Goal: Use online tool/utility: Utilize a website feature to perform a specific function

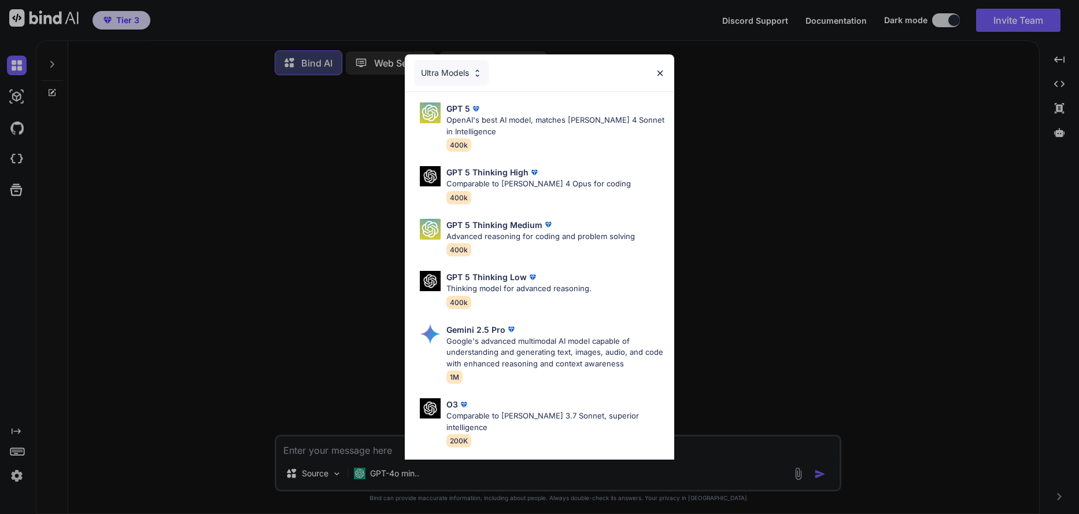
click at [477, 73] on img at bounding box center [478, 73] width 10 height 10
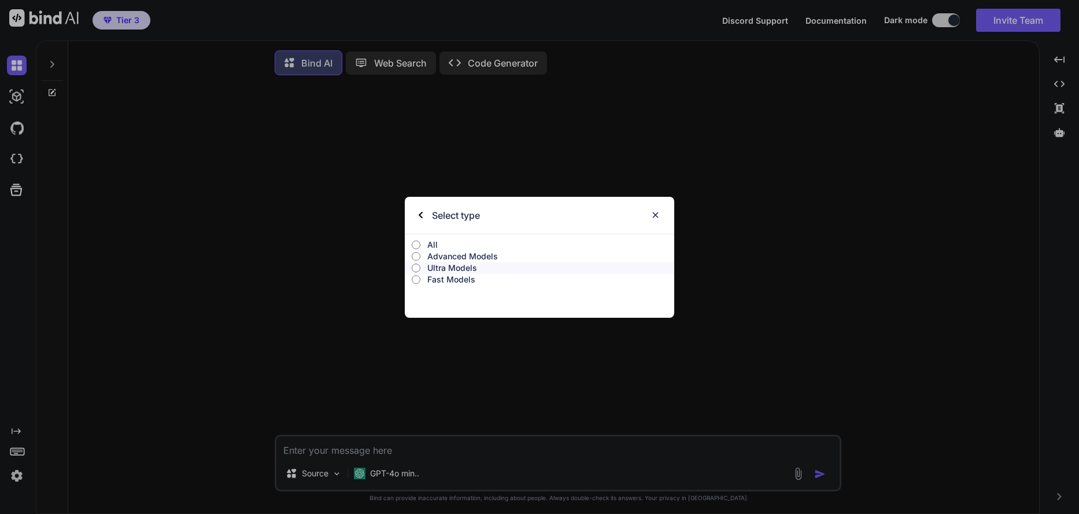
click at [659, 211] on img at bounding box center [656, 215] width 10 height 10
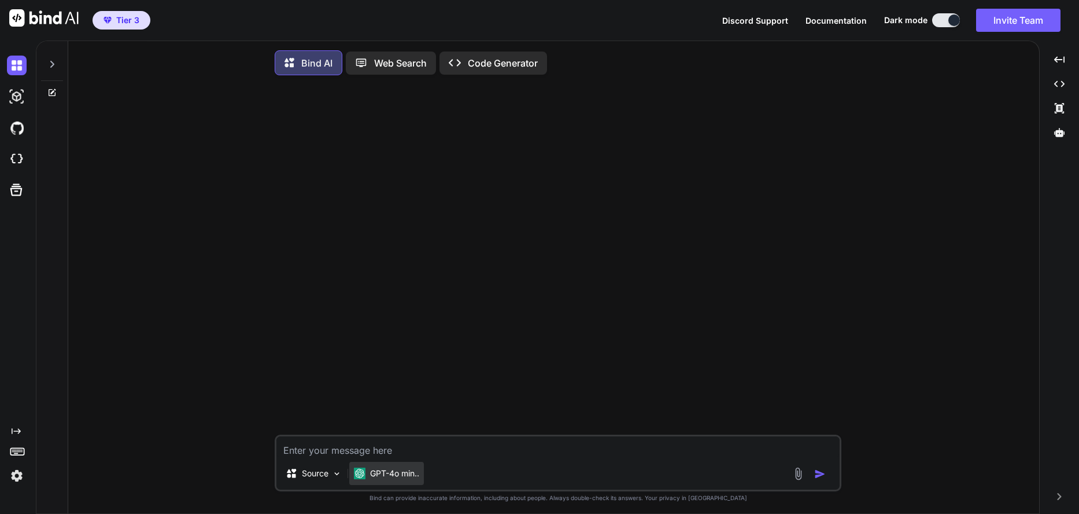
click at [387, 484] on div "GPT-4o min.." at bounding box center [386, 473] width 75 height 23
type textarea "x"
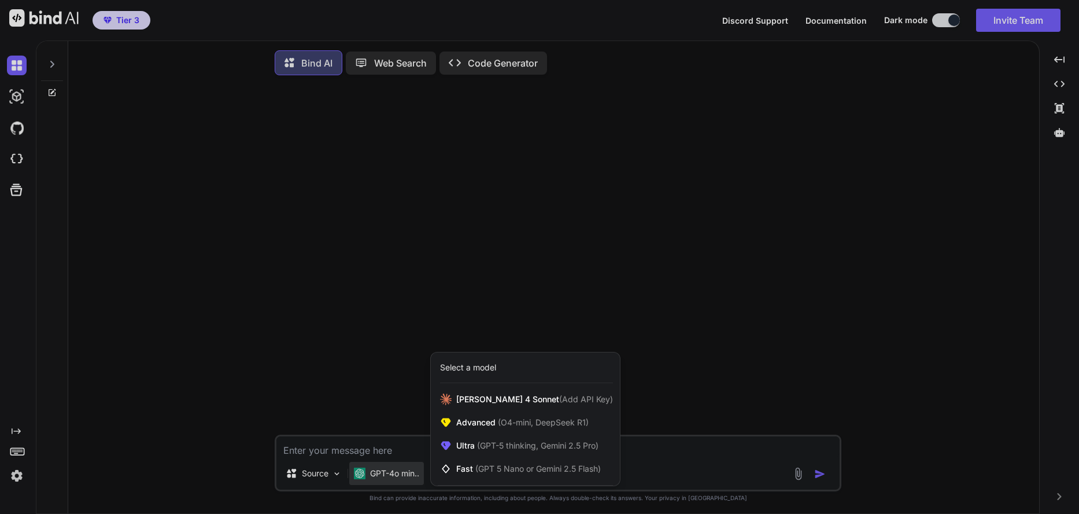
click at [15, 97] on div at bounding box center [539, 257] width 1079 height 514
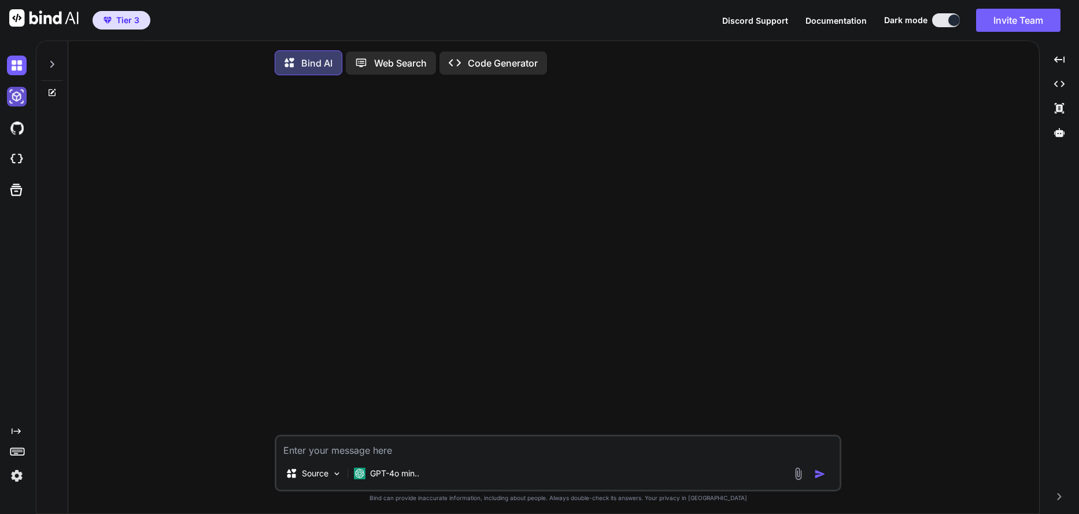
click at [13, 98] on img at bounding box center [17, 97] width 20 height 20
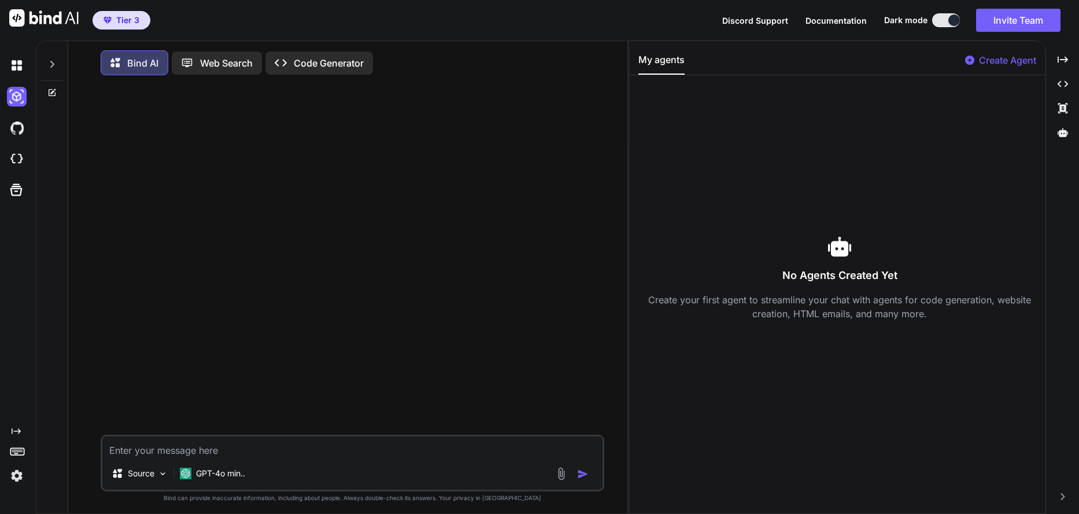
click at [287, 68] on icon "Created with Pixso." at bounding box center [281, 63] width 12 height 12
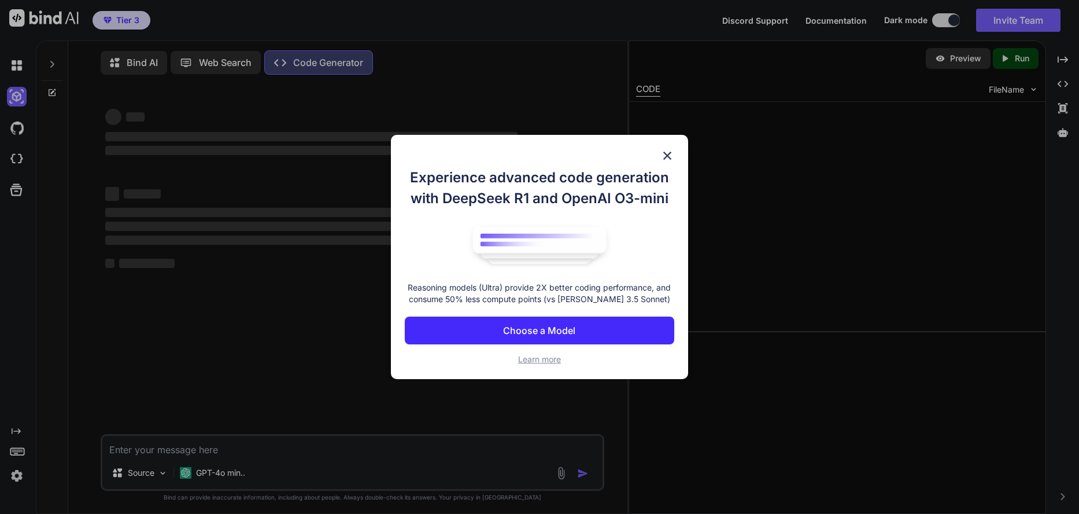
click at [294, 64] on div "Experience advanced code generation with DeepSeek R1 and OpenAI O3-mini Reasoni…" at bounding box center [539, 257] width 1079 height 514
